Goal: Register for event/course

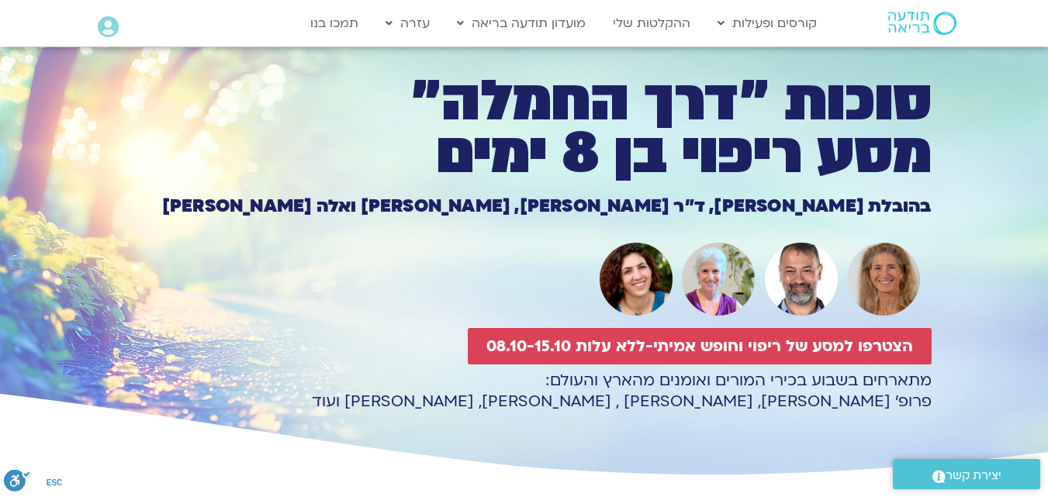
scroll to position [78, 0]
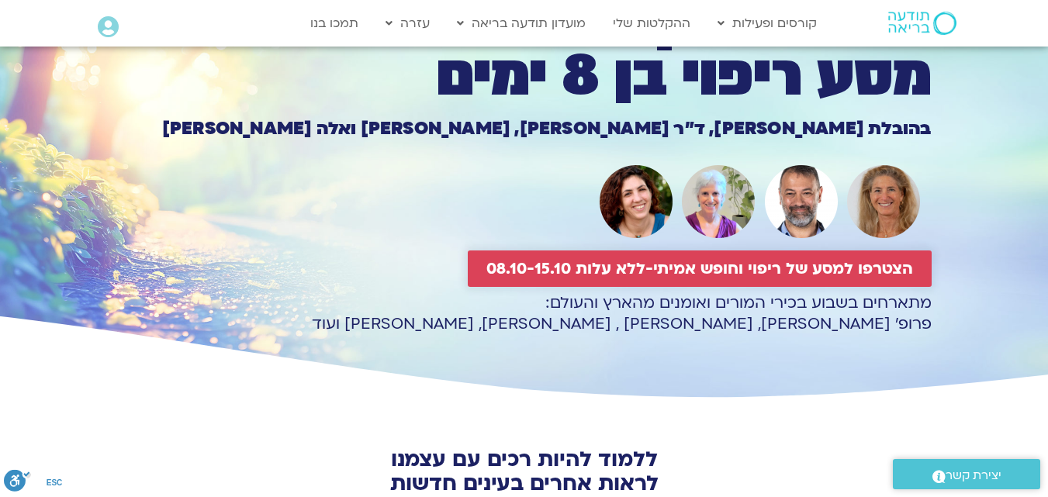
click at [598, 277] on span "הצטרפו למסע של ריפוי וחופש אמיתי-ללא עלות 08.10-15.10" at bounding box center [699, 269] width 426 height 18
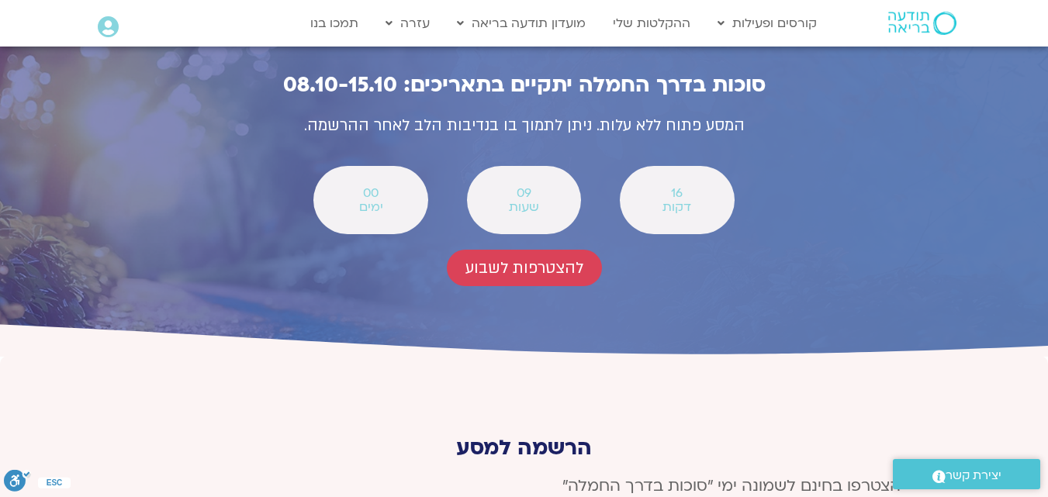
scroll to position [5712, 0]
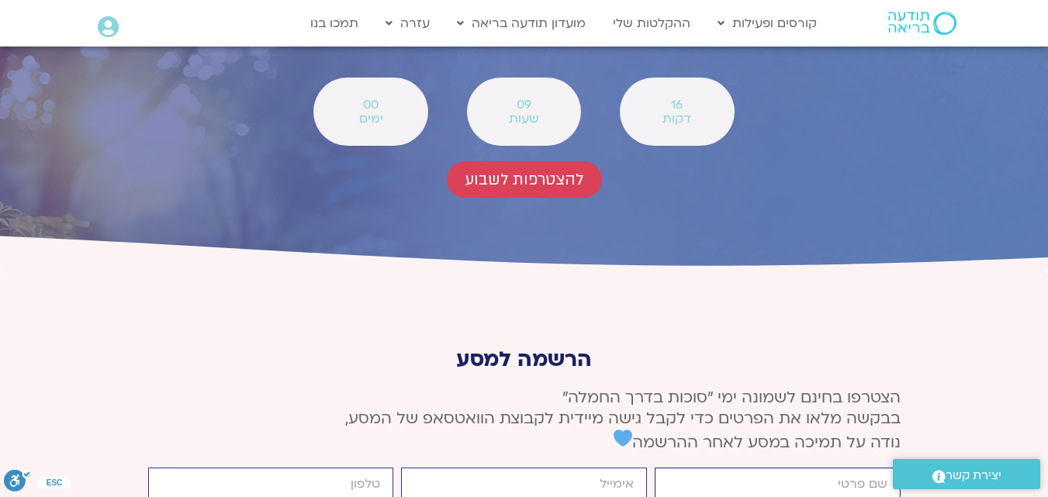
click at [728, 468] on input "firstname" at bounding box center [777, 484] width 246 height 33
type input "[PERSON_NAME]"
click at [607, 468] on input "email" at bounding box center [524, 484] width 246 height 33
type input "[EMAIL_ADDRESS][DOMAIN_NAME]"
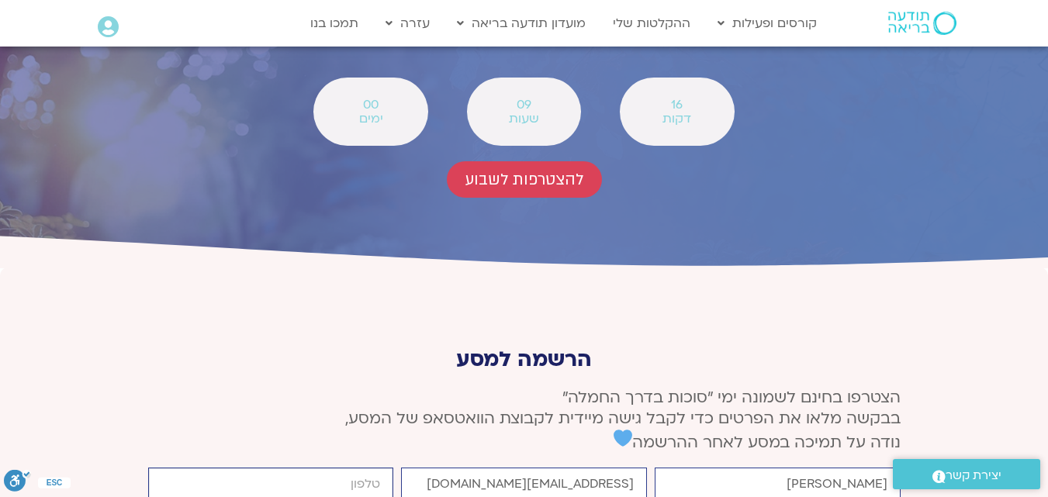
click at [375, 468] on input "cellphone" at bounding box center [271, 484] width 246 height 33
type input "0523560130"
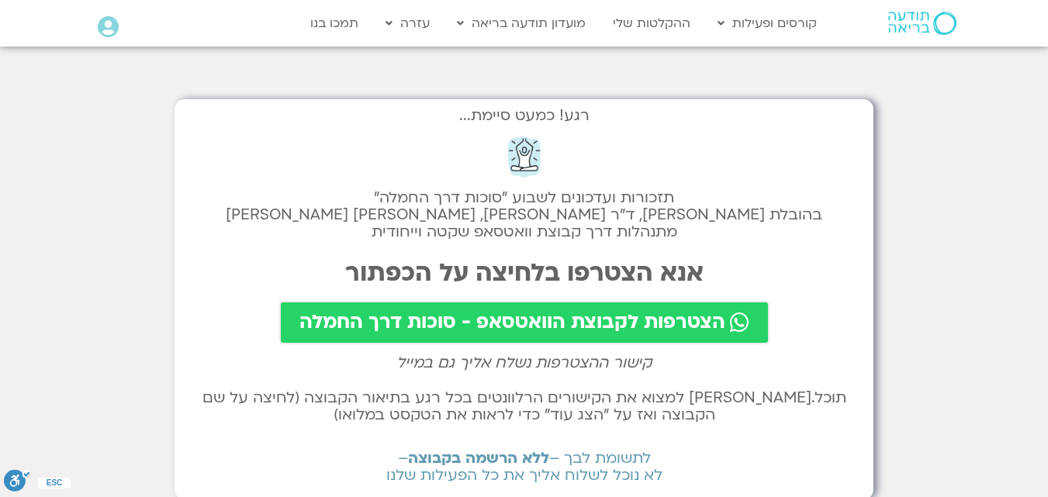
click at [689, 323] on span "הצטרפות לקבוצת הוואטסאפ - סוכות דרך החמלה" at bounding box center [512, 323] width 426 height 22
